Goal: Information Seeking & Learning: Learn about a topic

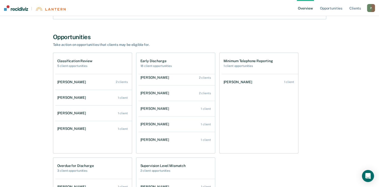
scroll to position [197, 0]
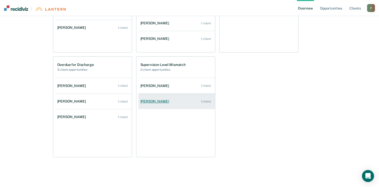
click at [157, 101] on div "[PERSON_NAME]" at bounding box center [155, 101] width 31 height 4
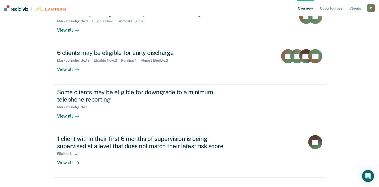
scroll to position [129, 0]
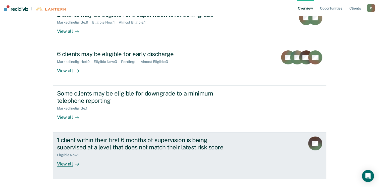
click at [64, 165] on div "View all" at bounding box center [71, 162] width 28 height 10
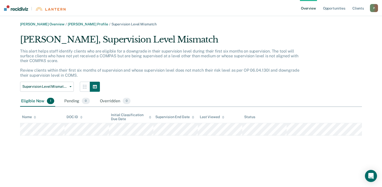
drag, startPoint x: 369, startPoint y: 80, endPoint x: 368, endPoint y: 50, distance: 29.4
click at [368, 50] on div "[PERSON_NAME] Overview / [PERSON_NAME] Profile / Supervision Level Mismatch [PE…" at bounding box center [191, 78] width 370 height 113
click at [306, 2] on link "Overview" at bounding box center [308, 8] width 17 height 16
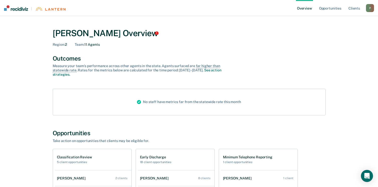
scroll to position [184, 0]
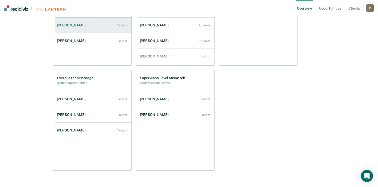
click at [64, 24] on div "[PERSON_NAME]" at bounding box center [72, 25] width 31 height 4
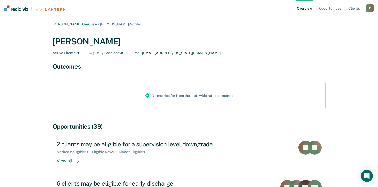
click at [64, 24] on link "[PERSON_NAME] Overview" at bounding box center [75, 24] width 44 height 4
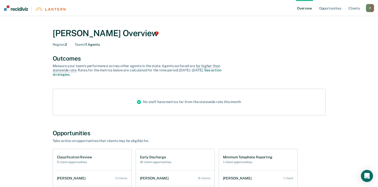
scroll to position [184, 0]
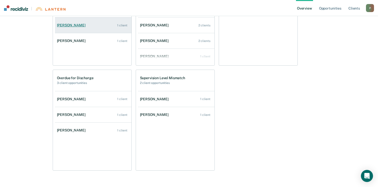
click at [78, 26] on div "[PERSON_NAME]" at bounding box center [72, 25] width 31 height 4
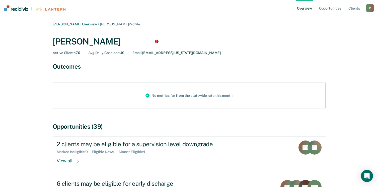
scroll to position [148, 0]
